Goal: Task Accomplishment & Management: Use online tool/utility

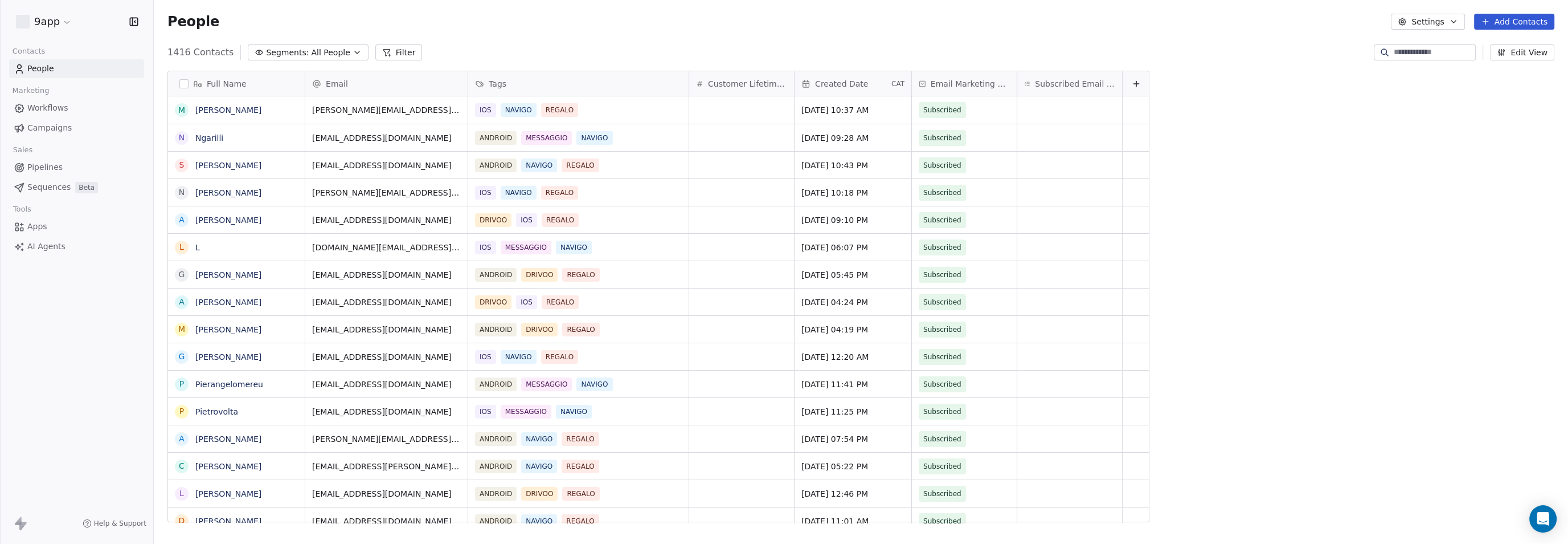
scroll to position [468, 1404]
click at [381, 53] on button "Filter" at bounding box center [399, 53] width 47 height 16
click at [42, 50] on span "Add Filter" at bounding box center [45, 47] width 37 height 12
click at [20, 46] on html "9app Contacts People Marketing Workflows Campaigns Sales Pipelines Sequences Be…" at bounding box center [784, 272] width 1568 height 544
click at [39, 8] on span "Filters" at bounding box center [35, 14] width 27 height 14
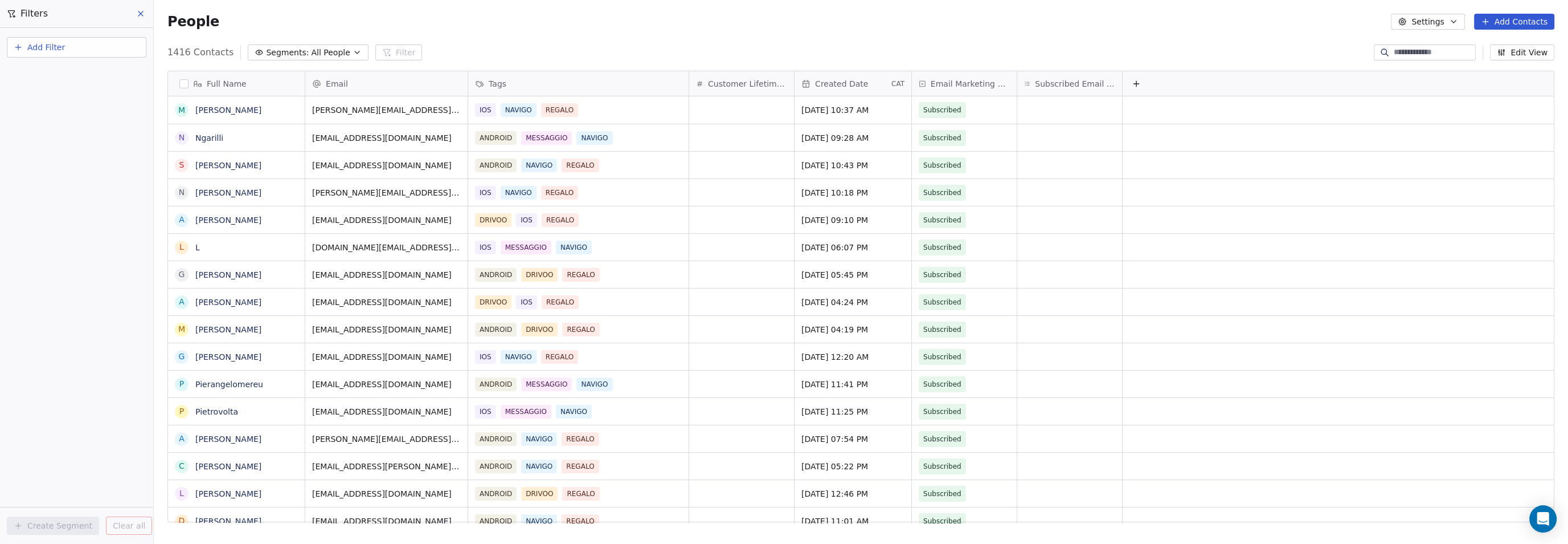
click at [16, 51] on icon "button" at bounding box center [18, 47] width 9 height 9
click at [19, 74] on span "Contact properties" at bounding box center [56, 74] width 74 height 12
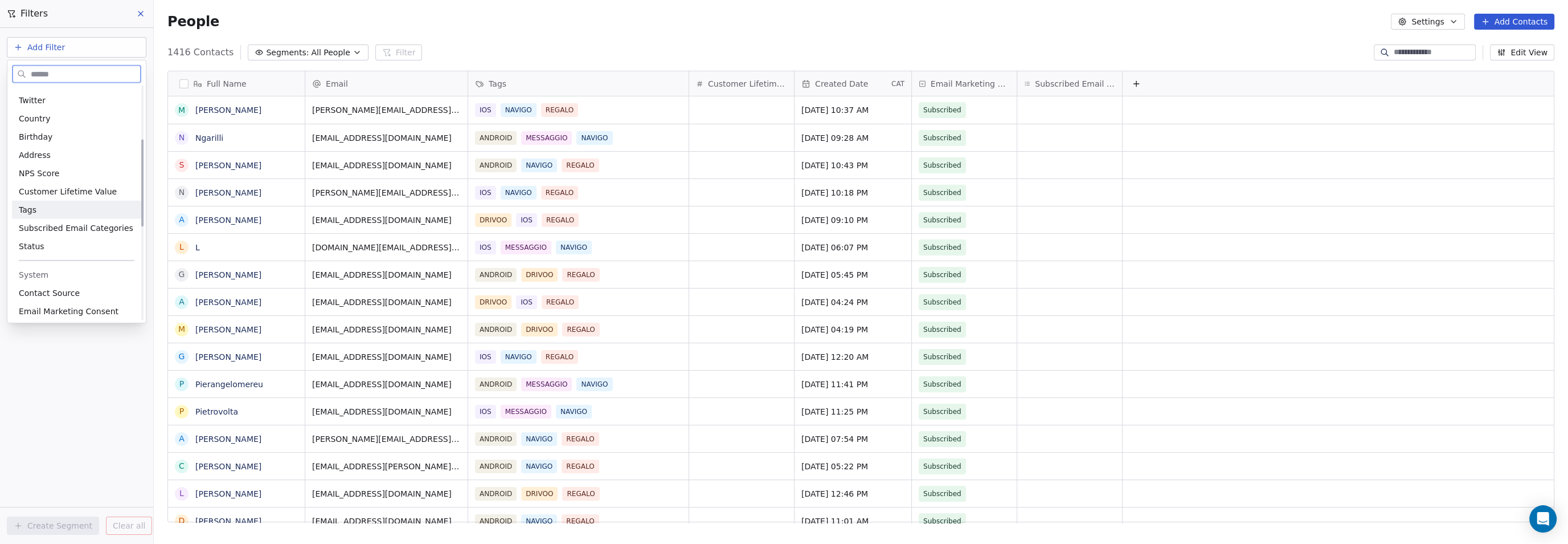
click at [41, 210] on div "Tags" at bounding box center [76, 210] width 115 height 12
click at [51, 124] on div "Includes" at bounding box center [77, 121] width 120 height 18
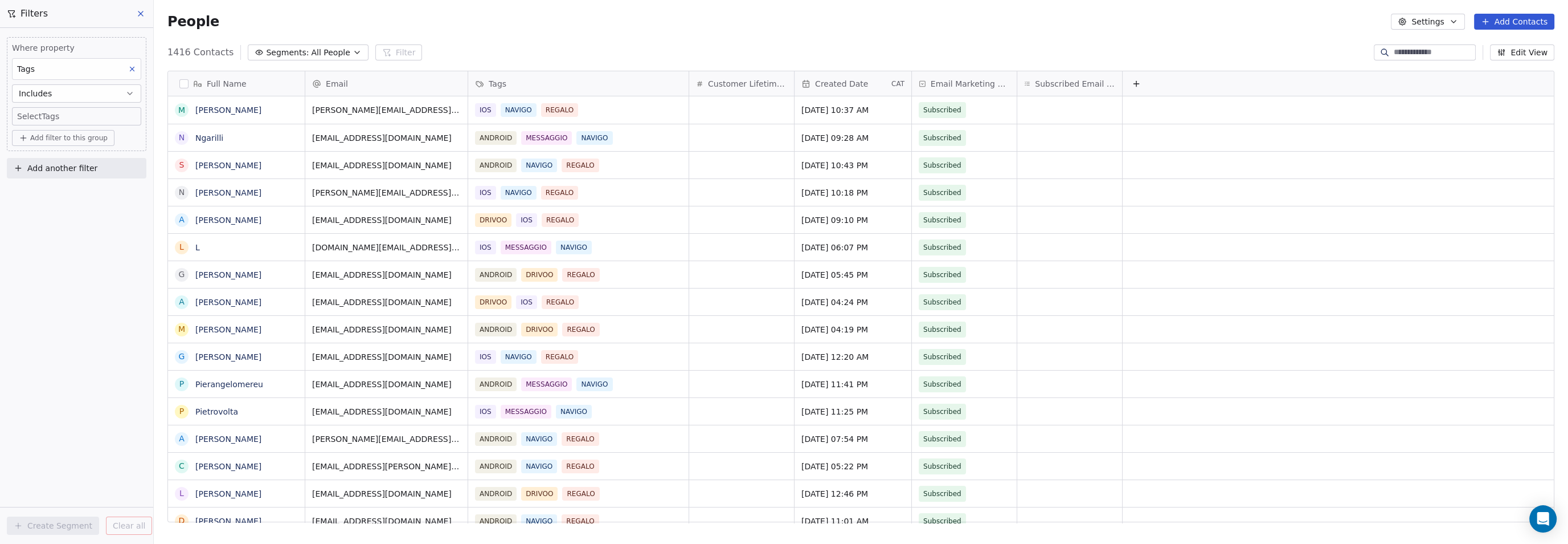
click at [50, 117] on body "9app Contacts People Marketing Workflows Campaigns Sales Pipelines Sequences Be…" at bounding box center [784, 272] width 1568 height 544
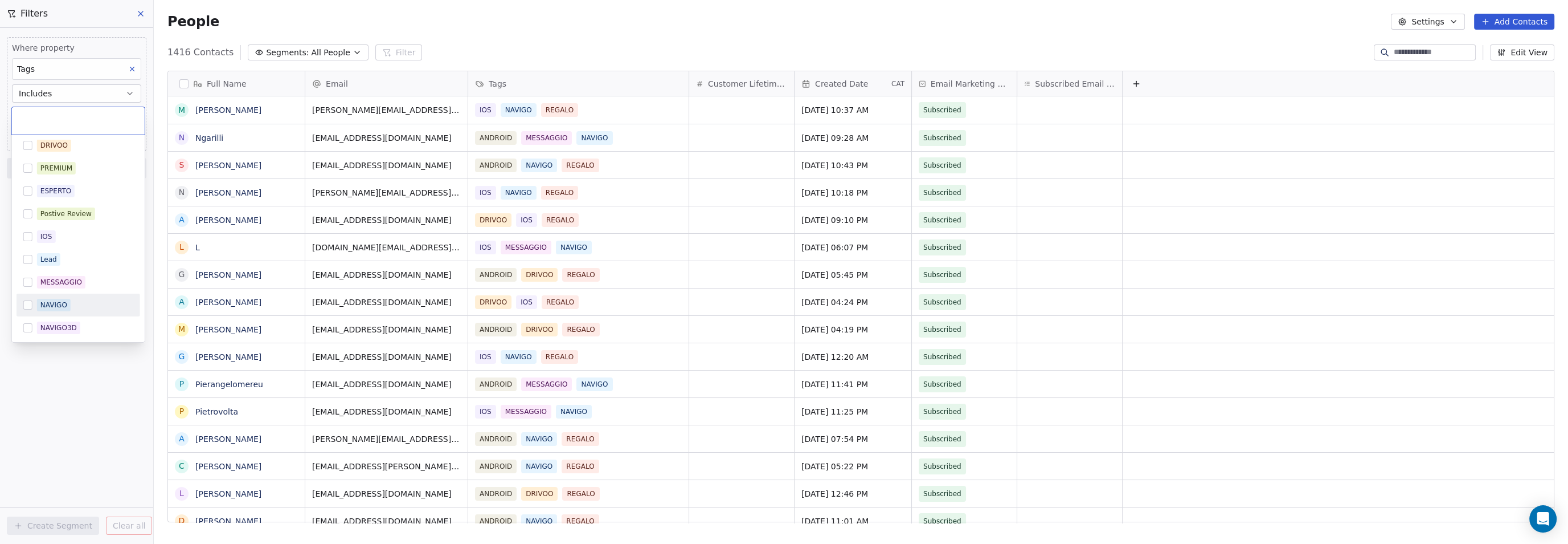
click at [25, 302] on button "Suggestions" at bounding box center [28, 305] width 9 height 9
click at [82, 362] on html "9app Contacts People Marketing Workflows Campaigns Sales Pipelines Sequences Be…" at bounding box center [784, 272] width 1568 height 544
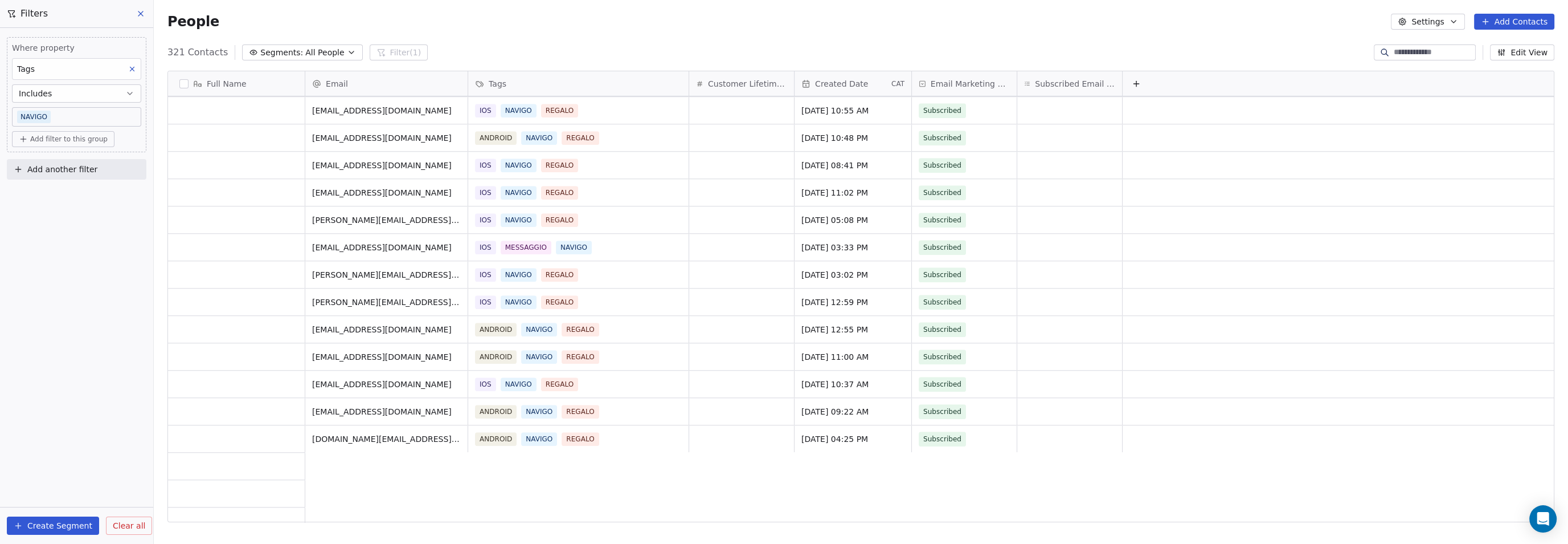
scroll to position [0, 0]
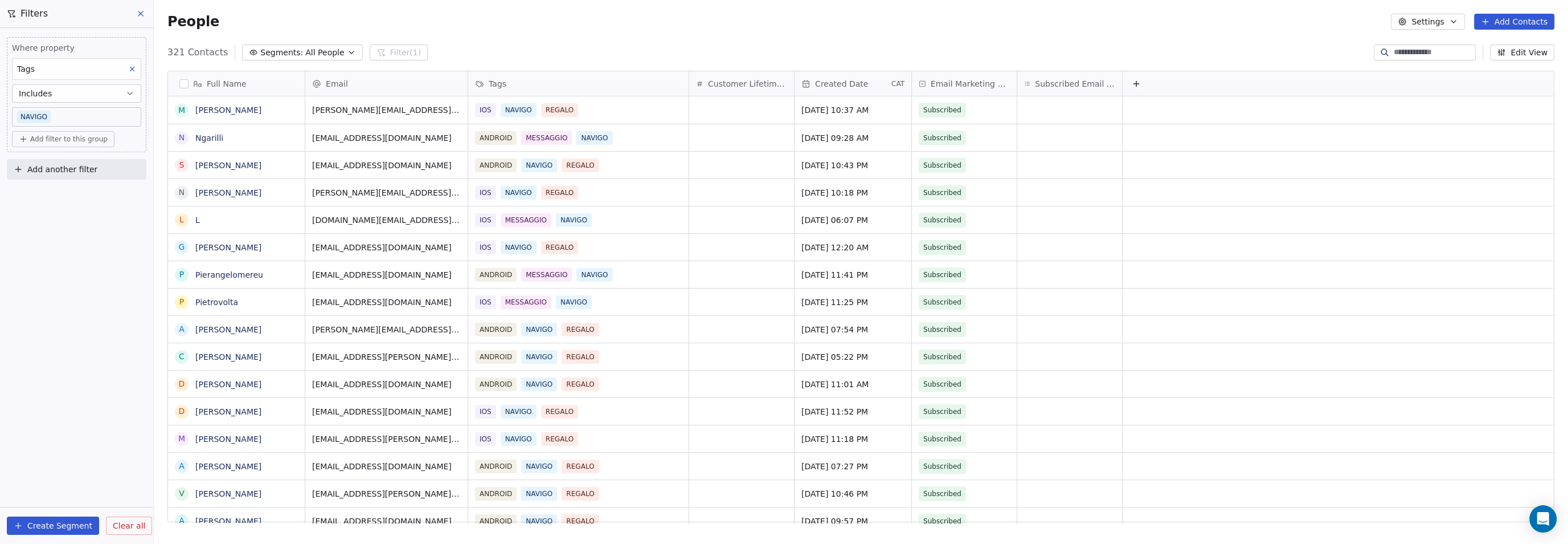
click at [58, 115] on body "9app Contacts People Marketing Workflows Campaigns Sales Pipelines Sequences Be…" at bounding box center [784, 272] width 1568 height 544
click at [30, 145] on button "Suggestions" at bounding box center [28, 145] width 9 height 9
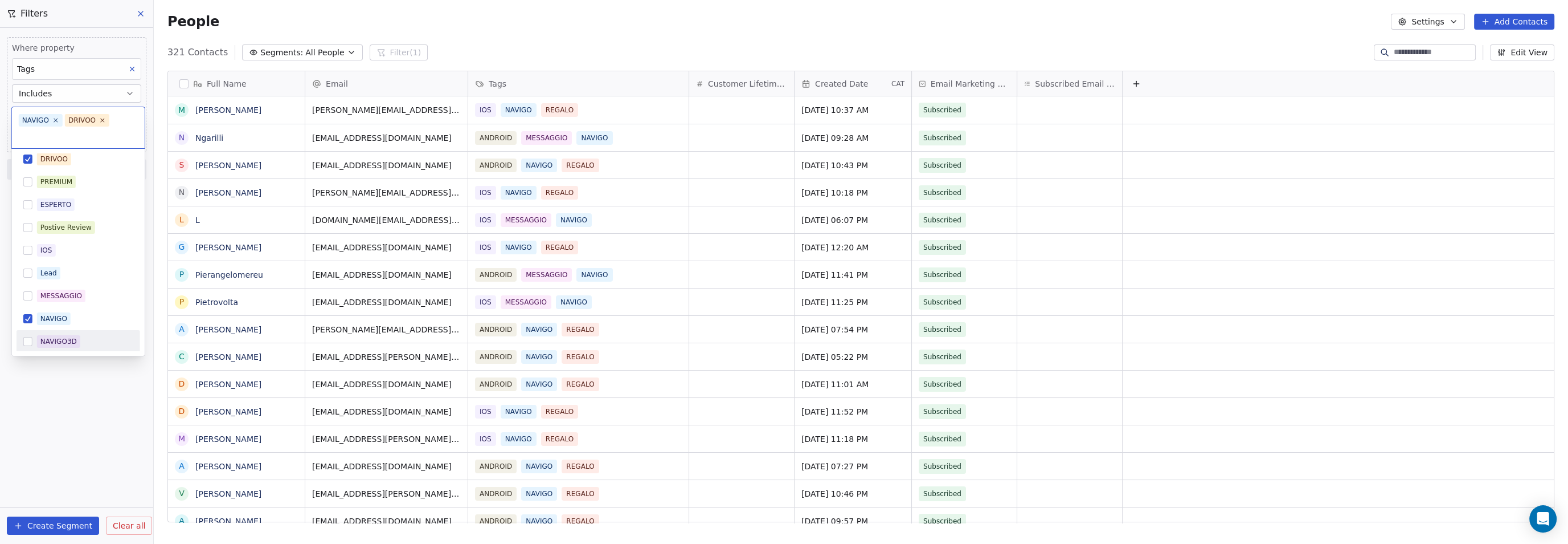
click at [45, 385] on html "9app Contacts People Marketing Workflows Campaigns Sales Pipelines Sequences Be…" at bounding box center [784, 272] width 1568 height 544
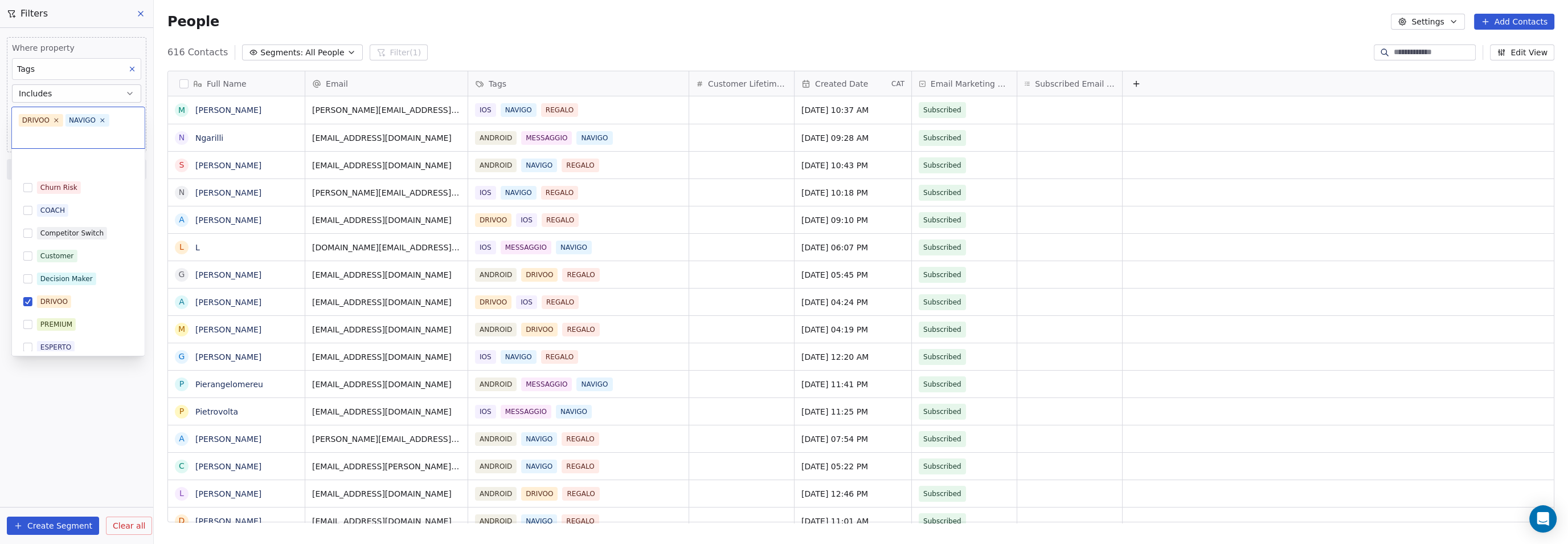
click at [41, 116] on body "9app Contacts People Marketing Workflows Campaigns Sales Pipelines Sequences Be…" at bounding box center [784, 272] width 1568 height 544
click at [103, 121] on icon at bounding box center [103, 120] width 7 height 7
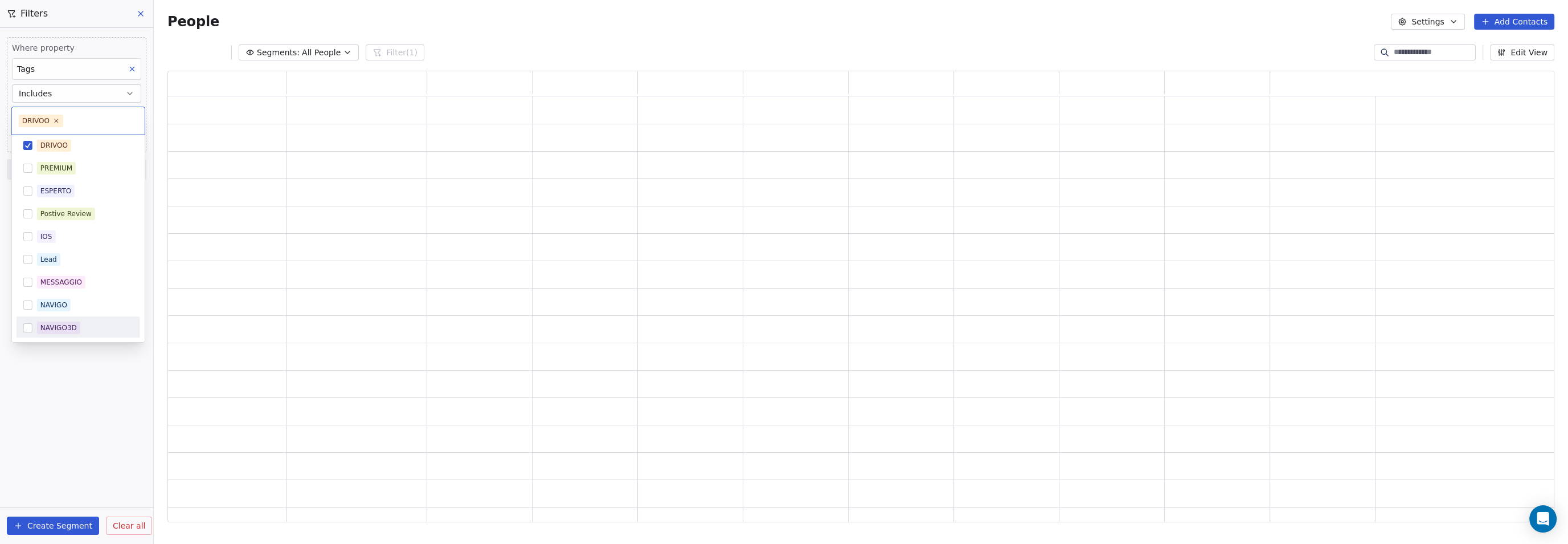
click at [80, 381] on html "9app Contacts People Marketing Workflows Campaigns Sales Pipelines Sequences Be…" at bounding box center [784, 272] width 1568 height 544
